Goal: Transaction & Acquisition: Subscribe to service/newsletter

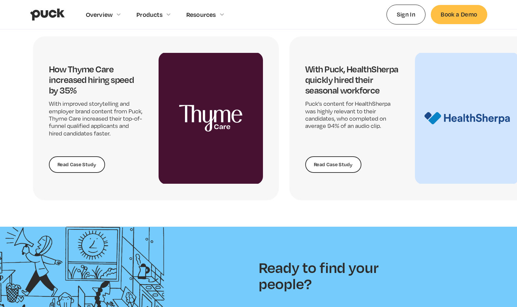
scroll to position [1395, 0]
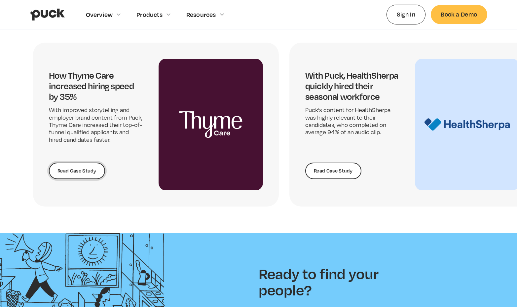
click at [84, 171] on link "Read Case Study" at bounding box center [77, 171] width 56 height 17
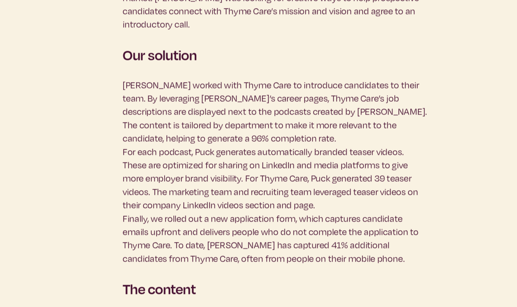
scroll to position [913, 0]
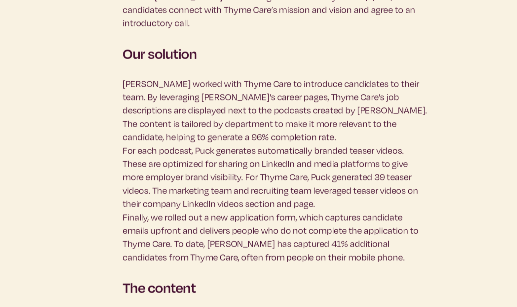
click at [224, 188] on p "Puck worked with Thyme Care to introduce candidates to their team. By leveragin…" at bounding box center [259, 212] width 212 height 130
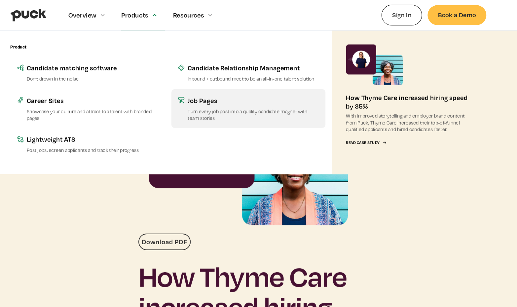
scroll to position [0, 0]
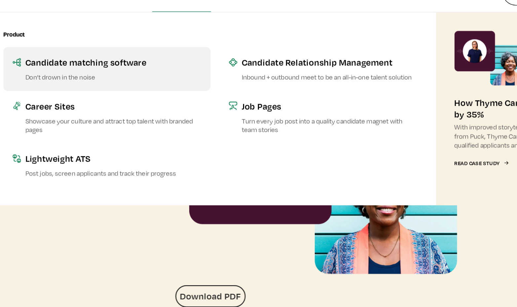
click at [98, 71] on link "Candidate matching software Don’t drown in the noise" at bounding box center [104, 69] width 148 height 31
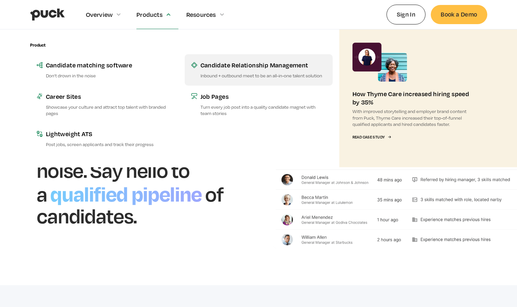
click at [271, 69] on div "Candidate Relationship Management" at bounding box center [264, 65] width 126 height 8
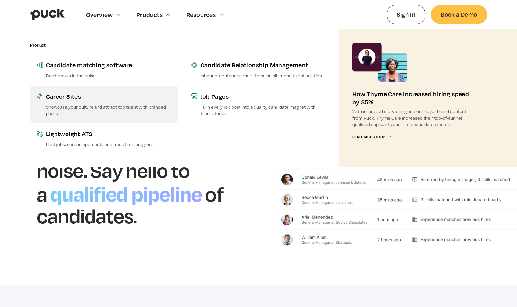
click at [76, 102] on link "Career Sites Showcase your culture and attract top talent with branded pages" at bounding box center [104, 104] width 148 height 37
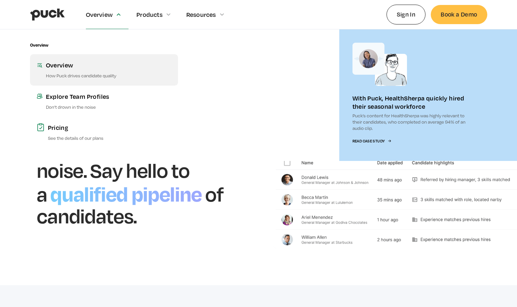
click at [62, 65] on div "Overview" at bounding box center [109, 65] width 126 height 8
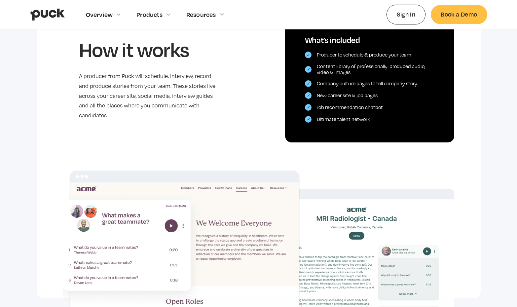
scroll to position [431, 0]
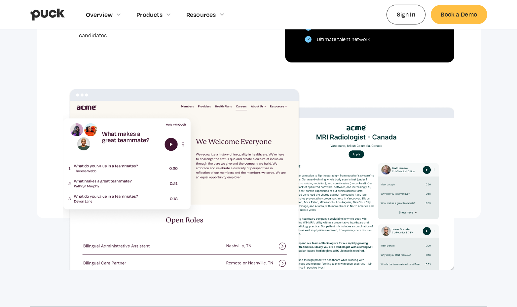
click at [171, 145] on img at bounding box center [259, 179] width 392 height 181
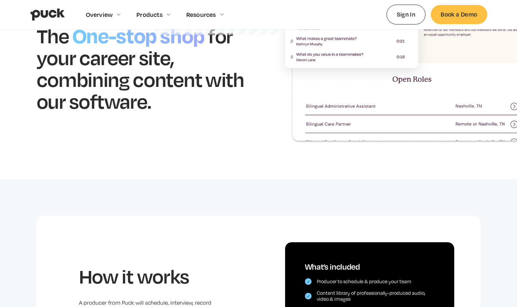
scroll to position [0, 0]
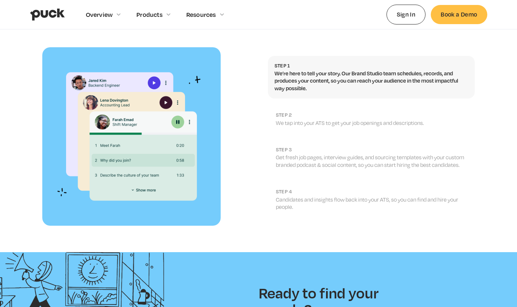
scroll to position [688, 0]
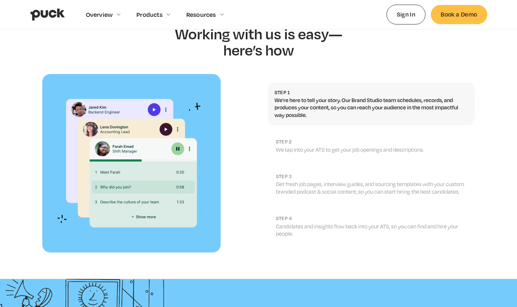
click at [289, 132] on link "step 2 We tap into your ATS to get your job openings and descriptions." at bounding box center [371, 146] width 207 height 28
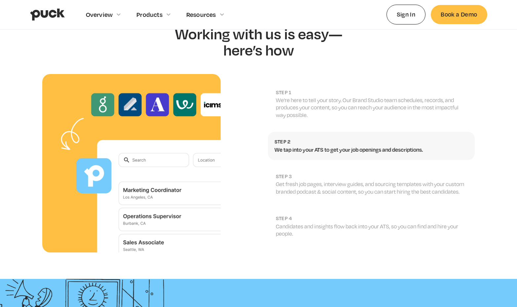
click at [301, 97] on p "We’re here to tell your story. Our Brand Studio team schedules, records, and pr…" at bounding box center [372, 108] width 192 height 22
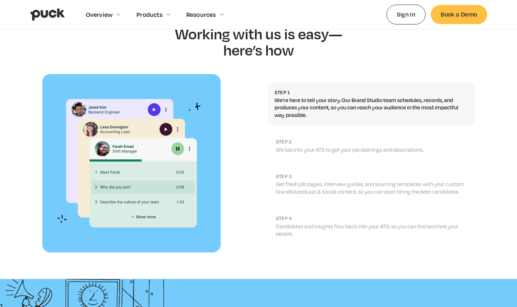
click at [287, 139] on h2 "step 2" at bounding box center [372, 142] width 192 height 6
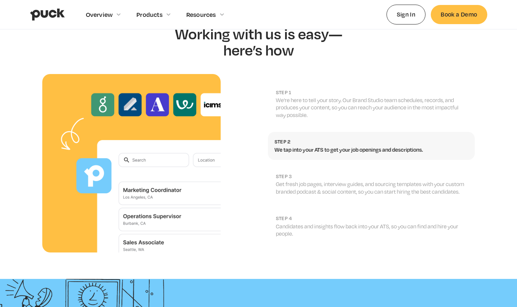
click at [284, 181] on p "Get fresh job pages, interview guides, and sourcing templates with your custom …" at bounding box center [372, 188] width 192 height 15
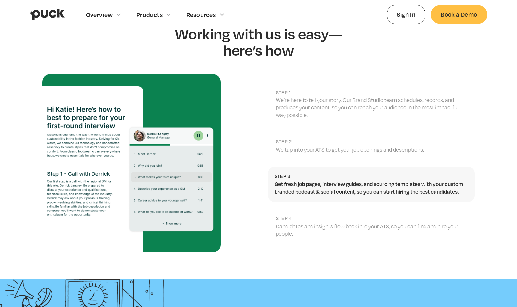
click at [285, 223] on p "Candidates and insights flow back into your ATS, so you can find and hire your …" at bounding box center [372, 230] width 192 height 15
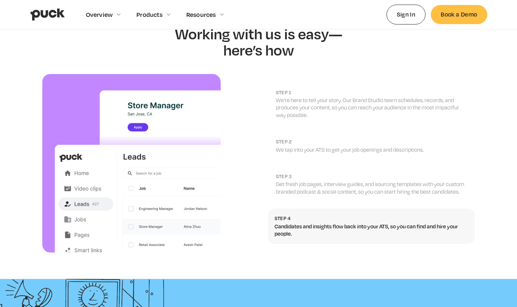
click at [303, 89] on h2 "Step 1" at bounding box center [372, 92] width 192 height 6
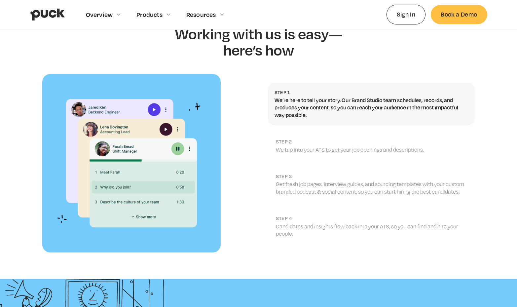
click at [292, 146] on p "We tap into your ATS to get your job openings and descriptions." at bounding box center [372, 149] width 192 height 7
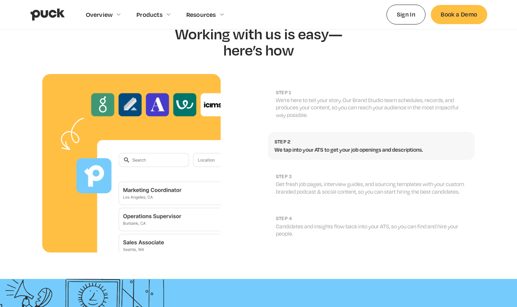
click at [286, 173] on h2 "step 3" at bounding box center [372, 176] width 192 height 6
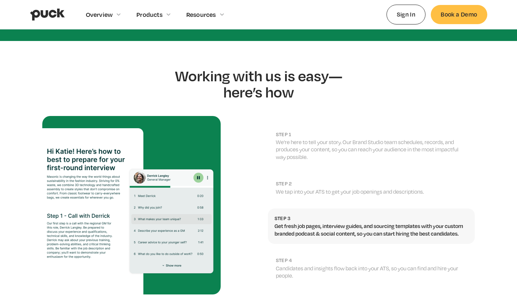
scroll to position [647, 0]
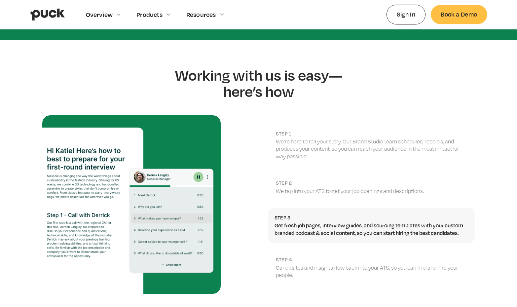
click at [300, 138] on p "We’re here to tell your story. Our Brand Studio team schedules, records, and pr…" at bounding box center [372, 149] width 192 height 22
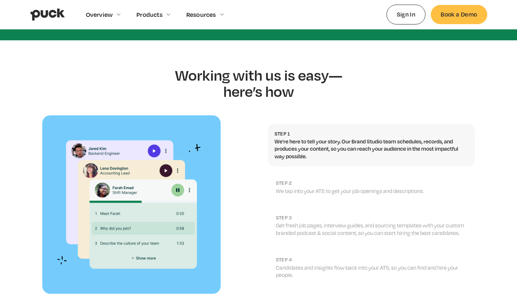
click at [321, 180] on h2 "step 2" at bounding box center [372, 183] width 192 height 6
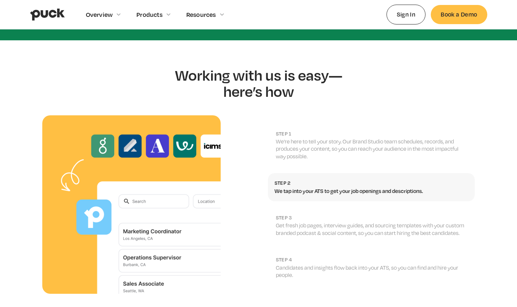
click at [306, 208] on link "step 3 Get fresh job pages, interview guides, and sourcing templates with your …" at bounding box center [371, 225] width 207 height 35
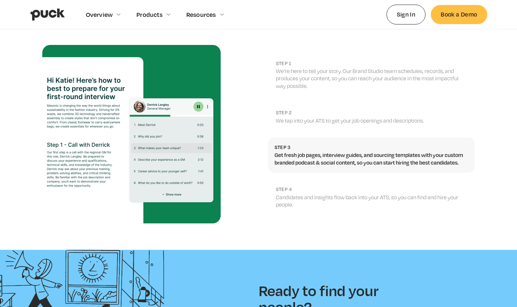
scroll to position [719, 0]
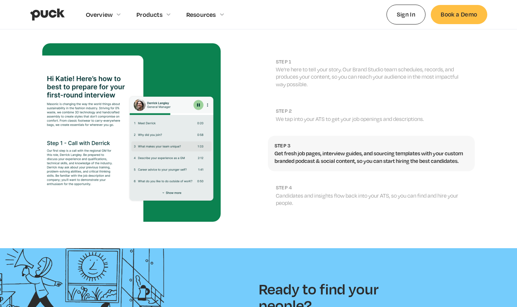
click at [311, 192] on p "Candidates and insights flow back into your ATS, so you can find and hire your …" at bounding box center [372, 199] width 192 height 15
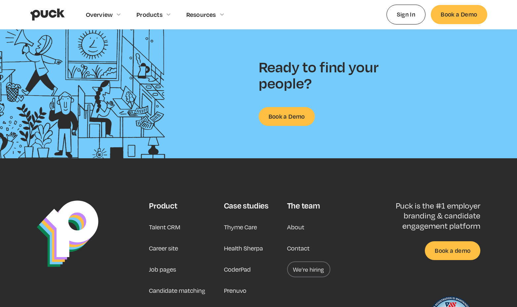
scroll to position [948, 0]
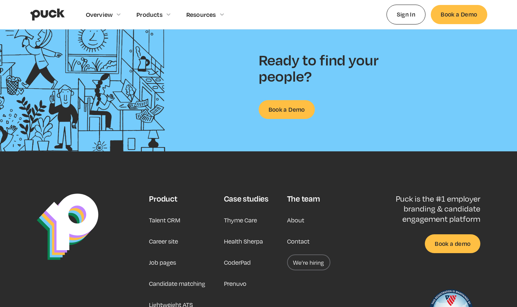
click at [294, 212] on link "About" at bounding box center [295, 220] width 17 height 16
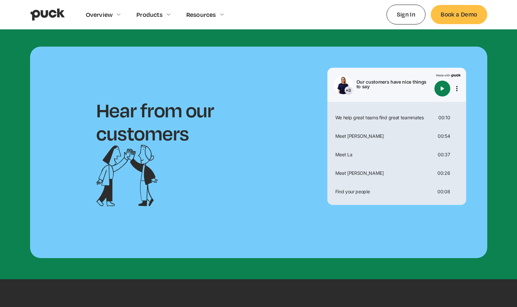
scroll to position [340, 0]
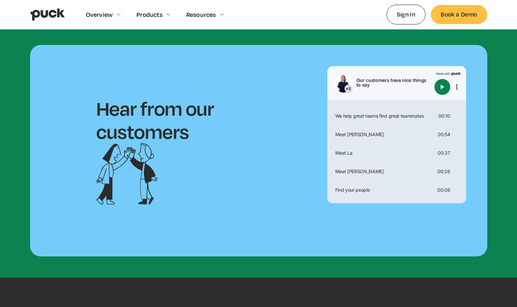
click at [444, 91] on img "Play" at bounding box center [443, 87] width 8 height 8
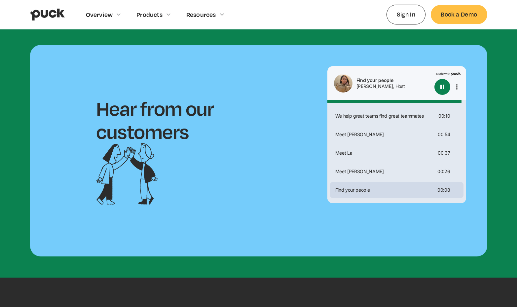
type input "0"
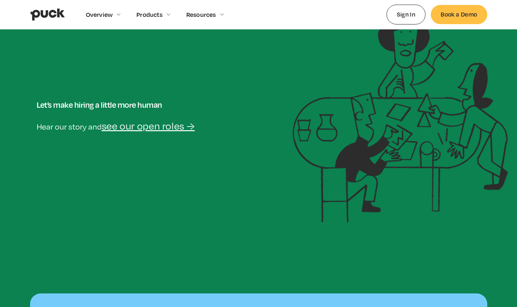
scroll to position [0, 0]
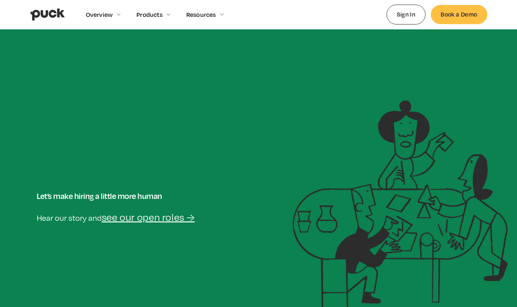
click at [47, 14] on img "home" at bounding box center [47, 14] width 35 height 13
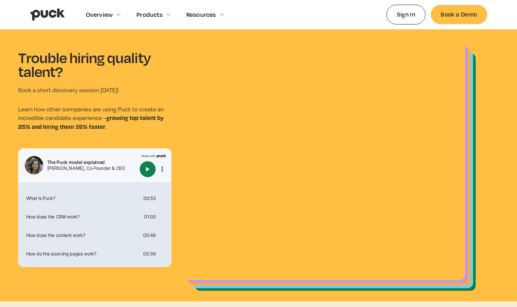
click at [147, 173] on button "Play" at bounding box center [148, 169] width 16 height 16
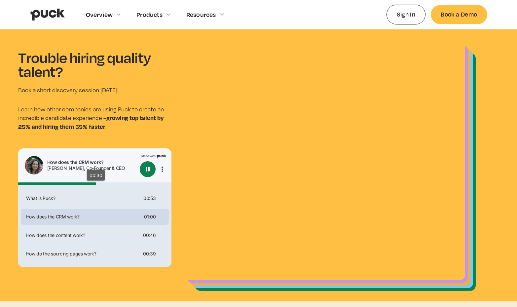
click at [96, 184] on input "range" at bounding box center [95, 184] width 154 height 3
click at [83, 183] on input "range" at bounding box center [95, 184] width 154 height 3
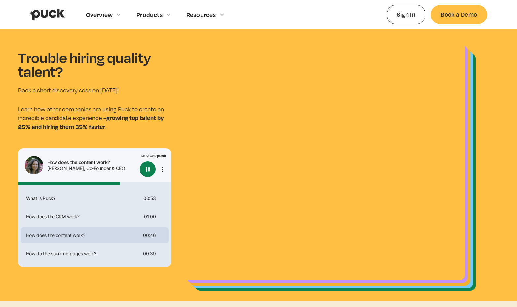
click at [153, 171] on button "Pause" at bounding box center [148, 169] width 16 height 16
click at [103, 184] on input "range" at bounding box center [95, 184] width 154 height 3
click at [153, 171] on button "Play" at bounding box center [148, 169] width 16 height 16
click at [75, 183] on input "range" at bounding box center [95, 184] width 154 height 3
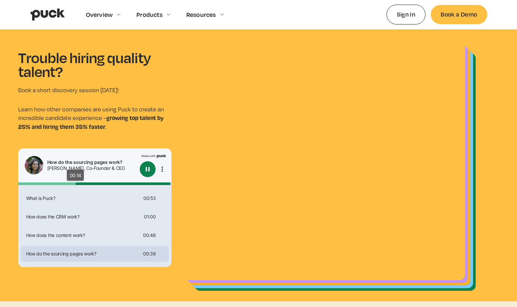
type input "0"
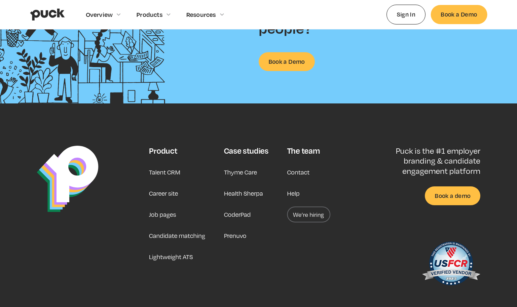
scroll to position [1688, 0]
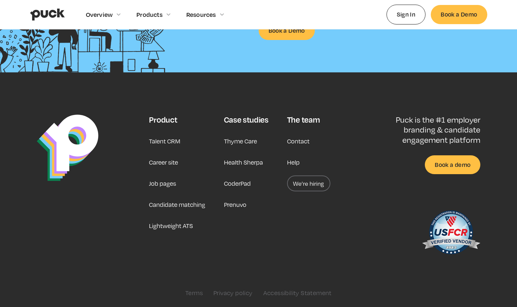
click at [166, 163] on link "Career site" at bounding box center [163, 162] width 29 height 16
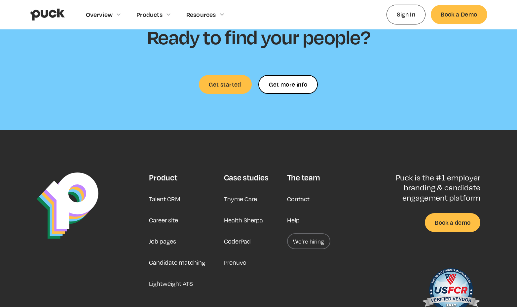
scroll to position [1960, 0]
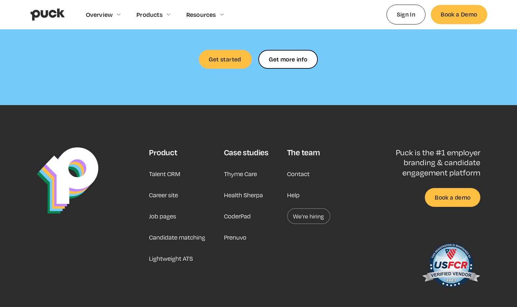
click at [244, 208] on link "CoderPad" at bounding box center [237, 216] width 27 height 16
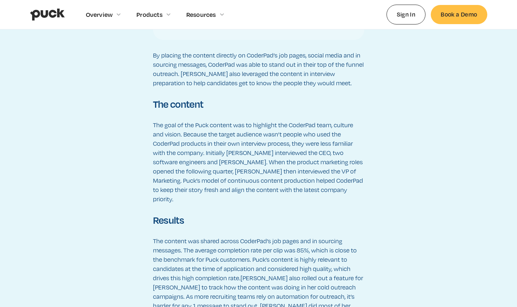
scroll to position [895, 0]
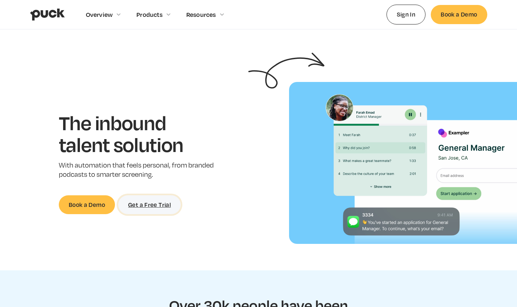
click at [149, 203] on link "Get a Free Trial" at bounding box center [149, 204] width 62 height 19
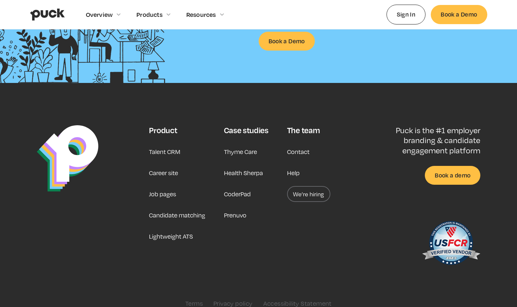
scroll to position [1678, 0]
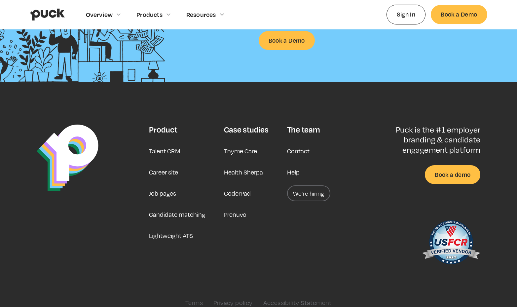
click at [176, 237] on link "Lightweight ATS" at bounding box center [171, 236] width 44 height 16
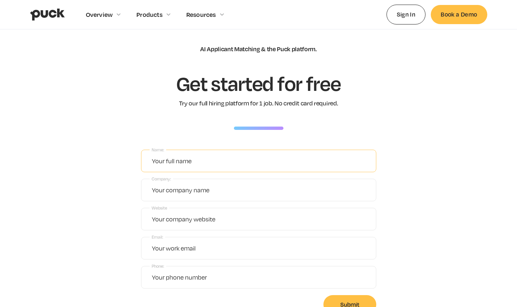
click at [204, 162] on input "Name:" at bounding box center [258, 161] width 235 height 22
type input "Siddharth"
click at [194, 192] on input "Company:" at bounding box center [258, 190] width 235 height 22
type input "Verkada"
click at [191, 251] on input "Email:" at bounding box center [258, 248] width 235 height 22
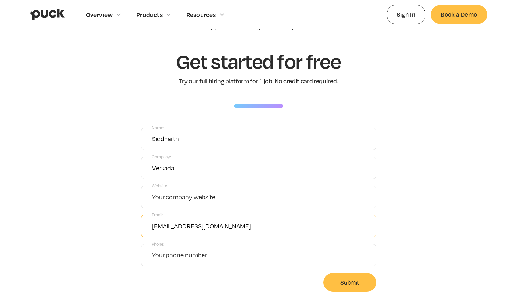
scroll to position [29, 0]
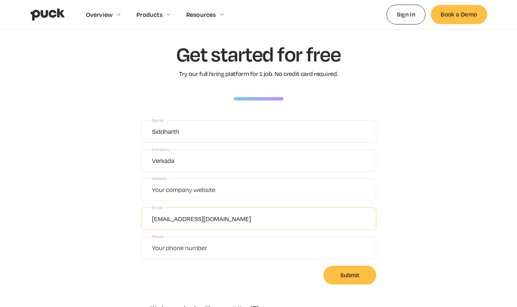
drag, startPoint x: 225, startPoint y: 219, endPoint x: 156, endPoint y: 219, distance: 68.8
click at [156, 219] on input "divanzara@ancestry.com" at bounding box center [258, 219] width 235 height 22
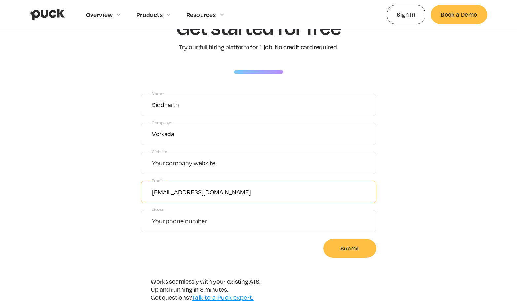
scroll to position [62, 0]
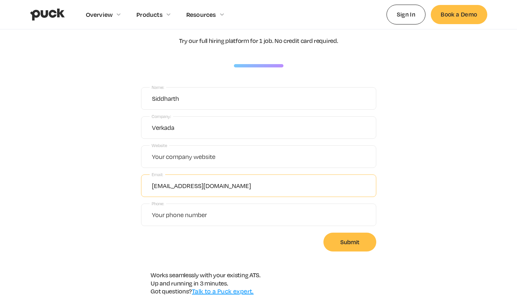
type input "dvanzara12@gmail.com"
click at [194, 216] on input "Phone:" at bounding box center [258, 215] width 235 height 22
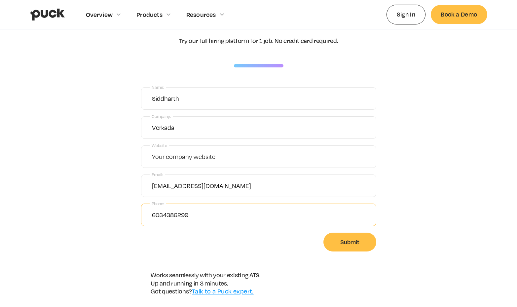
type input "6034386299"
click at [214, 160] on input "Website" at bounding box center [258, 156] width 235 height 22
type input "A"
paste input "https://www.ancestry.com/"
type input "https://www.ancestry.com/"
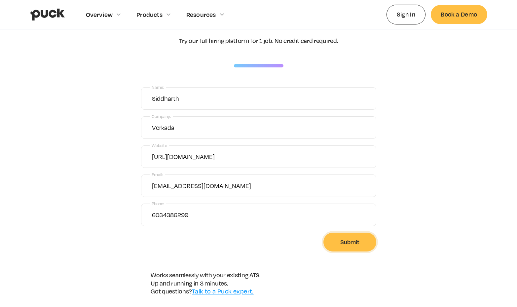
click at [350, 248] on input "Submit" at bounding box center [350, 242] width 53 height 19
type input "Please wait..."
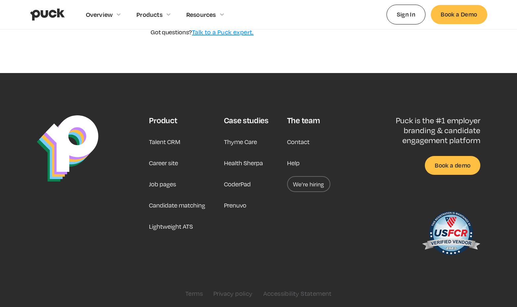
scroll to position [0, 0]
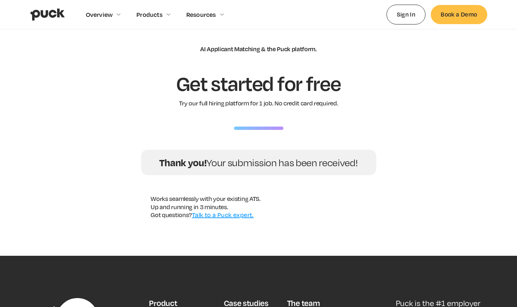
click at [44, 16] on img "home" at bounding box center [47, 14] width 35 height 13
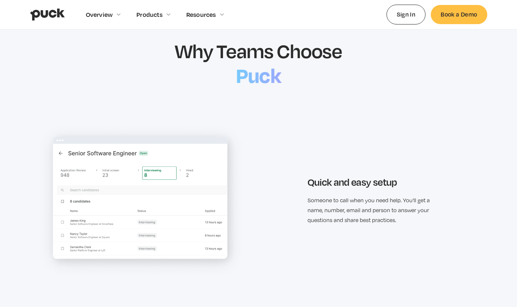
scroll to position [593, 0]
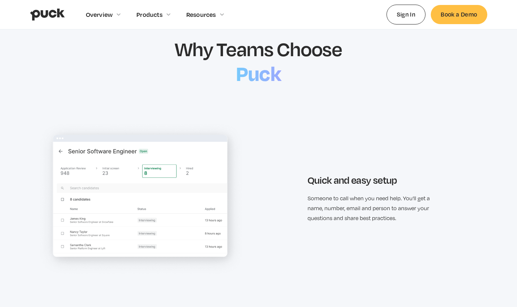
click at [61, 145] on img at bounding box center [141, 199] width 209 height 156
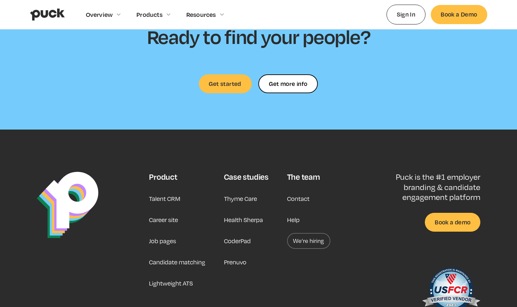
scroll to position [1560, 0]
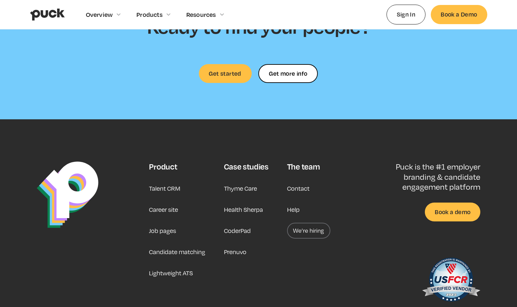
click at [169, 245] on link "Candidate matching" at bounding box center [177, 252] width 56 height 16
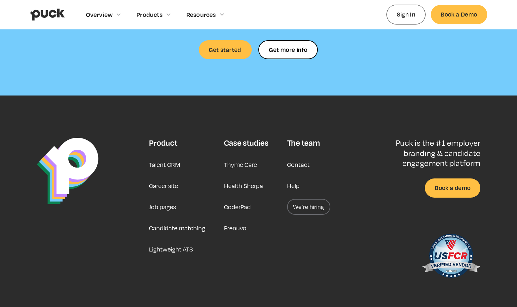
scroll to position [1868, 0]
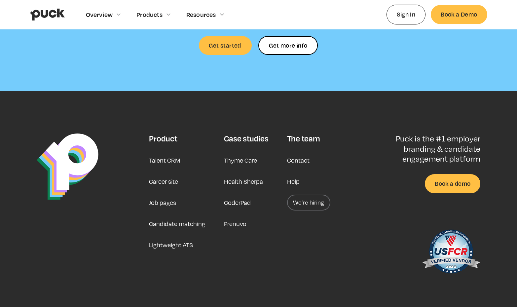
click at [171, 195] on link "Job pages" at bounding box center [162, 203] width 27 height 16
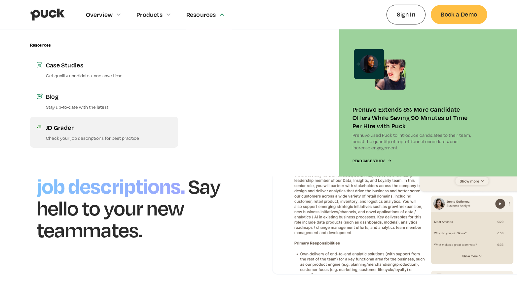
click at [91, 130] on div "JD Grader" at bounding box center [109, 127] width 126 height 8
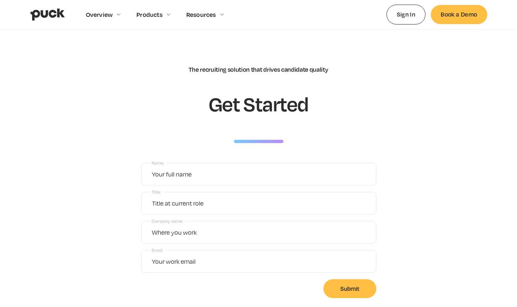
click at [55, 14] on img "home" at bounding box center [47, 14] width 35 height 13
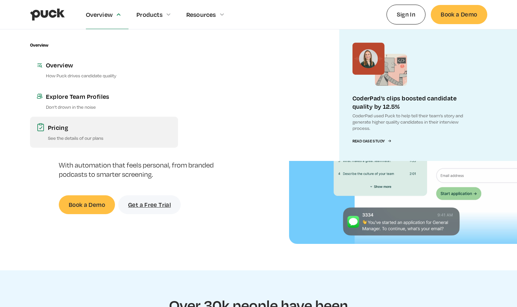
click at [74, 135] on p "See the details of our plans" at bounding box center [110, 138] width 124 height 6
